Goal: Transaction & Acquisition: Purchase product/service

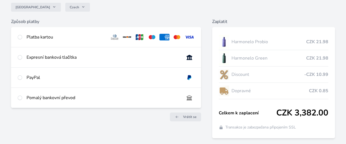
scroll to position [52, 0]
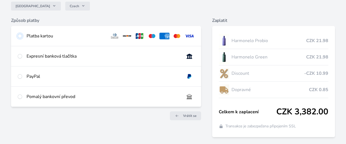
click at [18, 37] on input "radio" at bounding box center [20, 36] width 4 height 4
radio input "true"
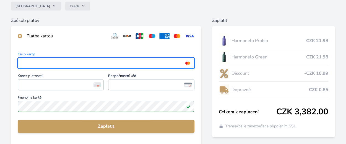
click at [204, 136] on div "Způsob platby Platba kartou Číslo karty <p>Your browser does not support iframe…" at bounding box center [173, 120] width 324 height 207
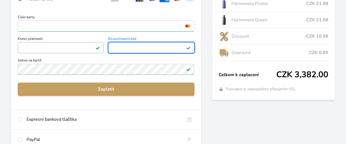
scroll to position [90, 0]
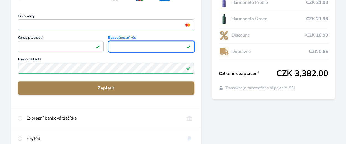
click at [112, 88] on span "Zaplatit" at bounding box center [106, 88] width 168 height 7
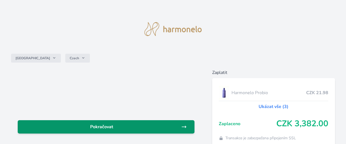
click at [123, 129] on span "Pokračovat" at bounding box center [101, 126] width 159 height 7
